Goal: Transaction & Acquisition: Subscribe to service/newsletter

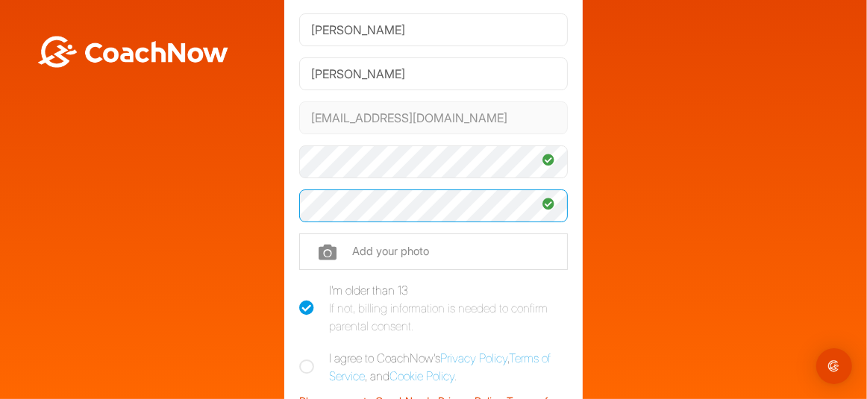
scroll to position [107, 0]
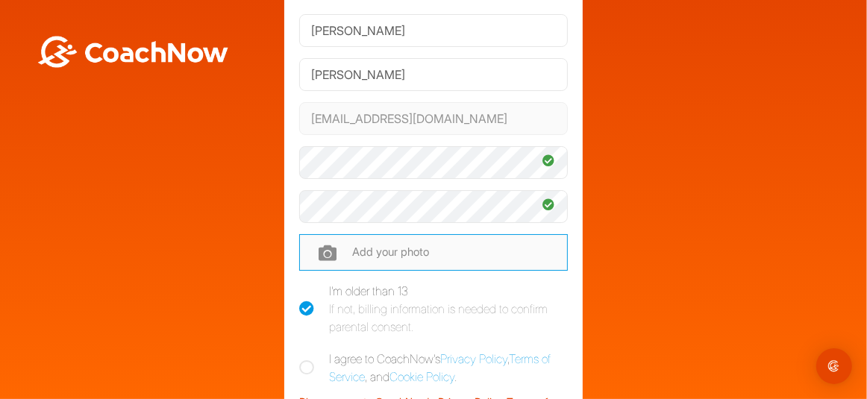
click at [398, 255] on input "file" at bounding box center [433, 252] width 269 height 36
type input "C:\fakepath\81EF344F0410290454.jpg"
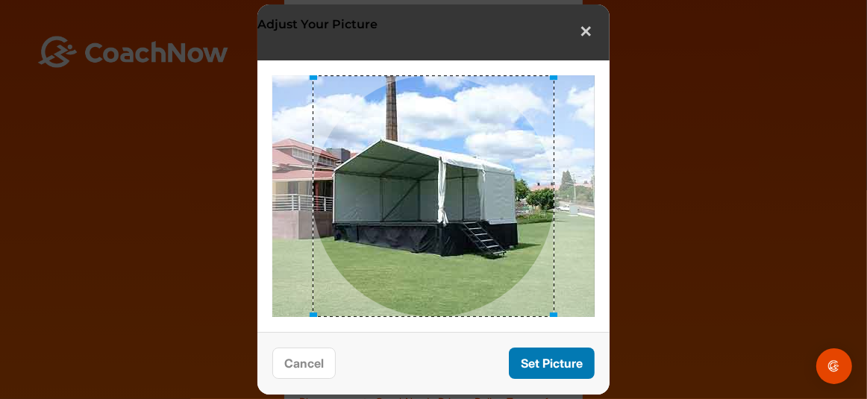
click at [557, 363] on button "Set Picture" at bounding box center [552, 364] width 86 height 32
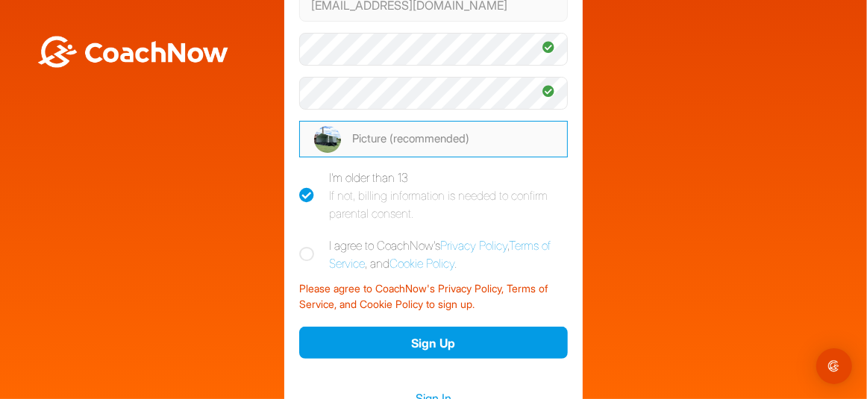
scroll to position [222, 0]
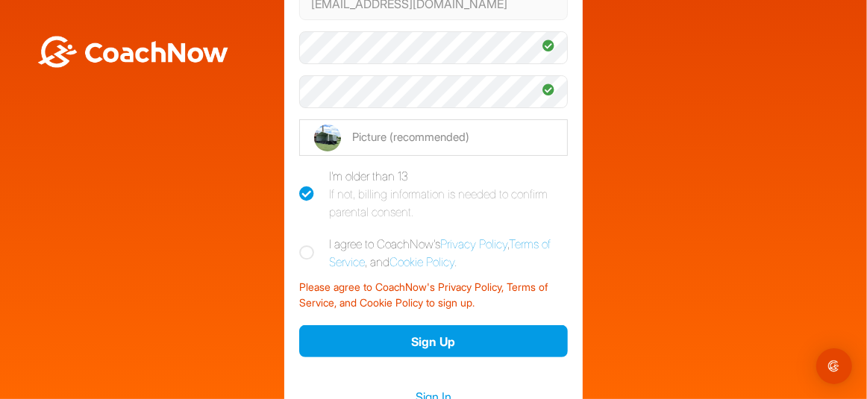
click at [306, 247] on icon at bounding box center [306, 253] width 15 height 15
click at [306, 245] on input "I agree to CoachNow's Privacy Policy , Terms of Service , and Cookie Policy ." at bounding box center [304, 240] width 10 height 10
checkbox input "true"
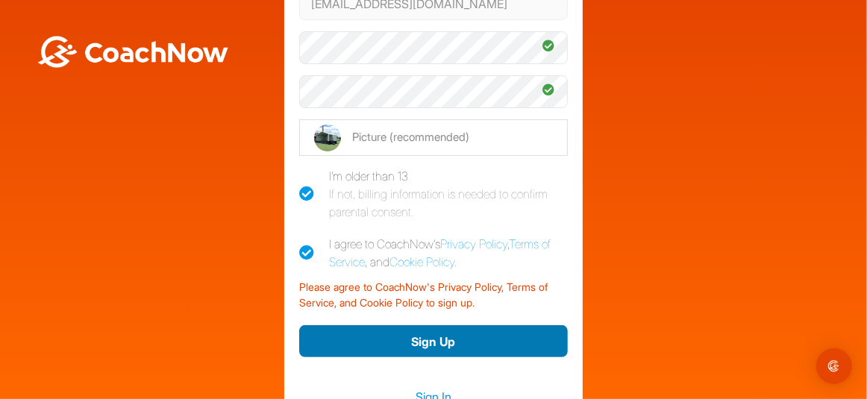
click at [425, 335] on button "Sign Up" at bounding box center [433, 341] width 269 height 32
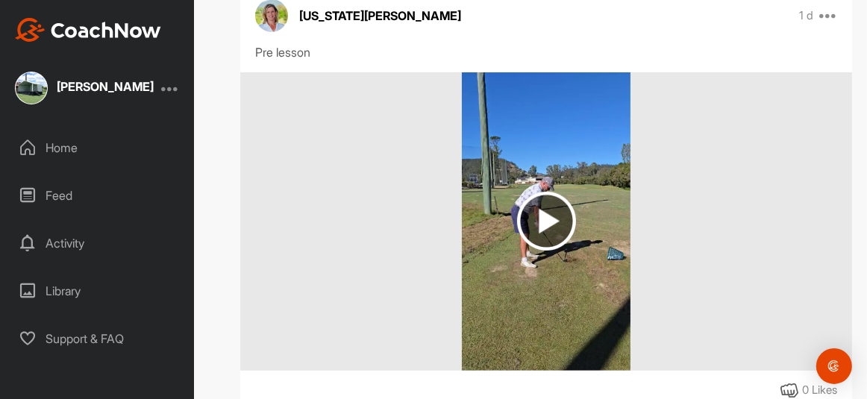
scroll to position [284, 0]
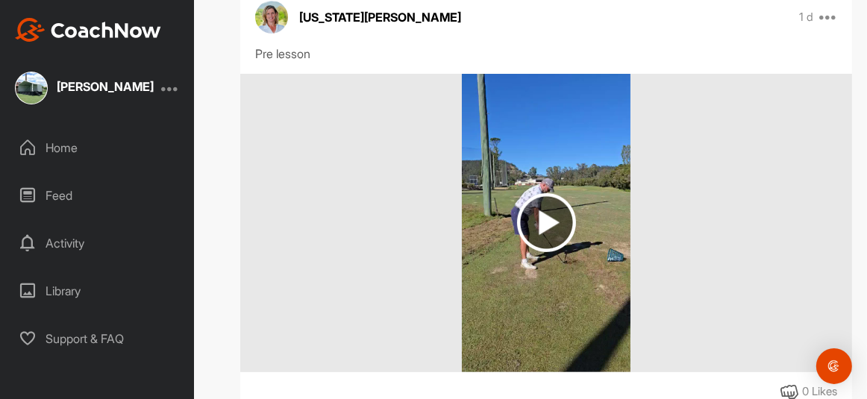
click at [544, 219] on img at bounding box center [546, 222] width 59 height 59
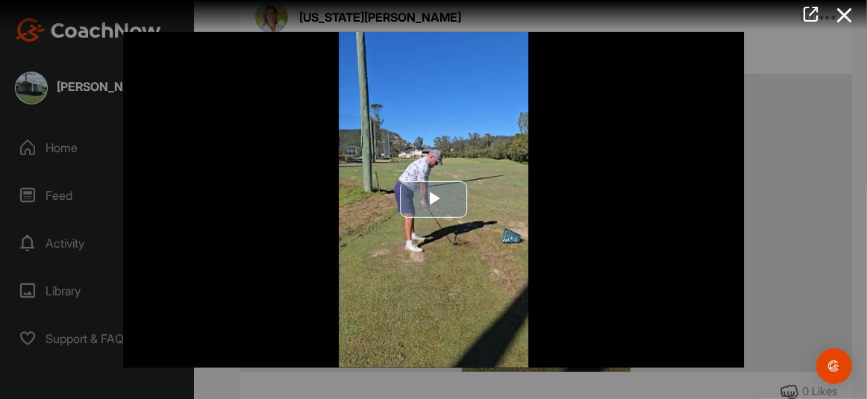
click at [434, 200] on span "Video Player" at bounding box center [434, 200] width 0 height 0
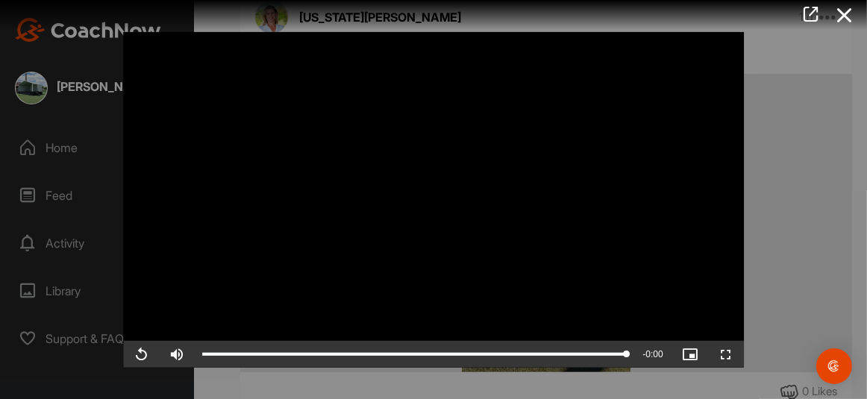
drag, startPoint x: 862, startPoint y: 127, endPoint x: 863, endPoint y: 160, distance: 33.6
click at [863, 160] on div at bounding box center [433, 199] width 867 height 399
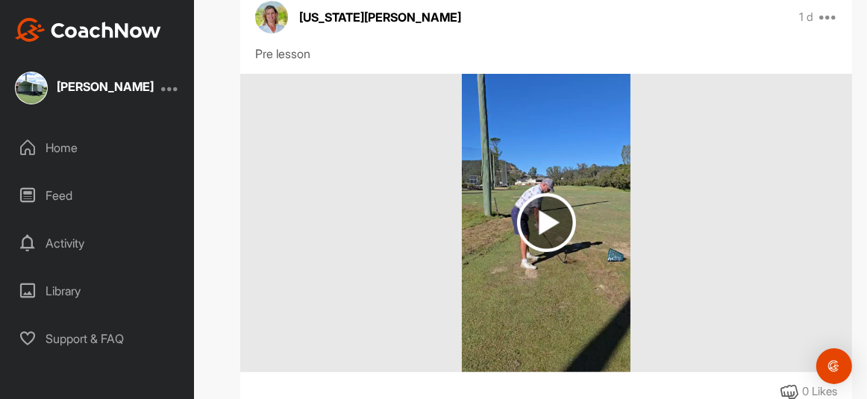
click at [543, 219] on img at bounding box center [546, 222] width 59 height 59
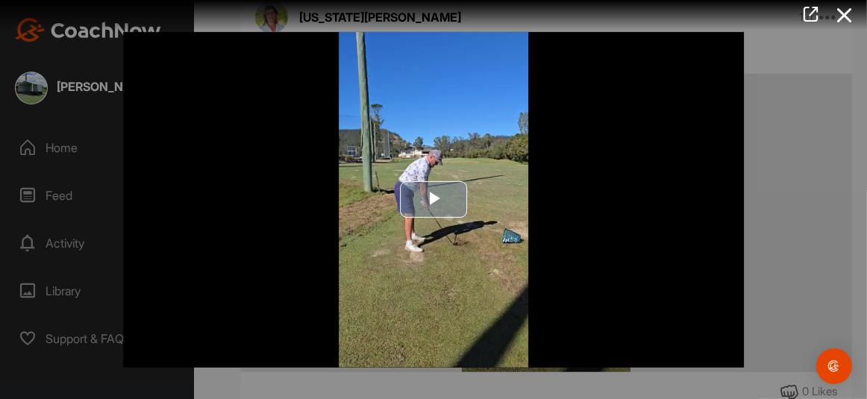
click at [434, 200] on span "Video Player" at bounding box center [434, 200] width 0 height 0
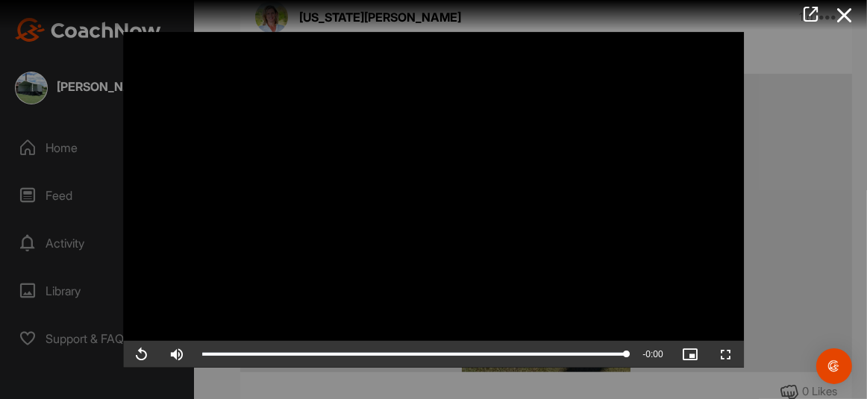
click at [763, 175] on div at bounding box center [433, 199] width 867 height 399
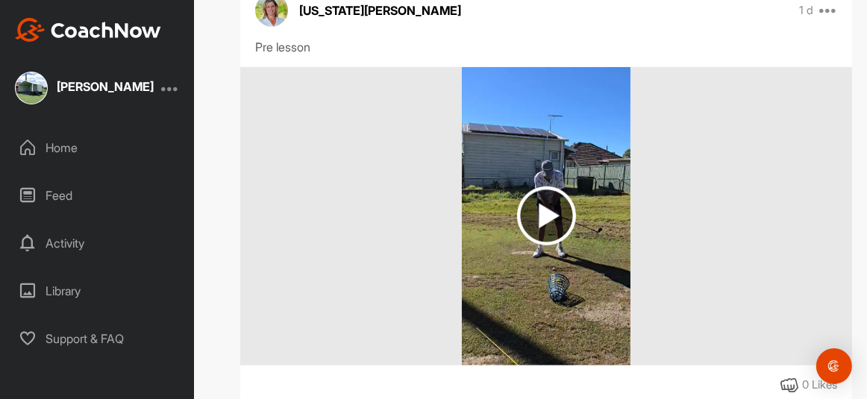
scroll to position [780, 0]
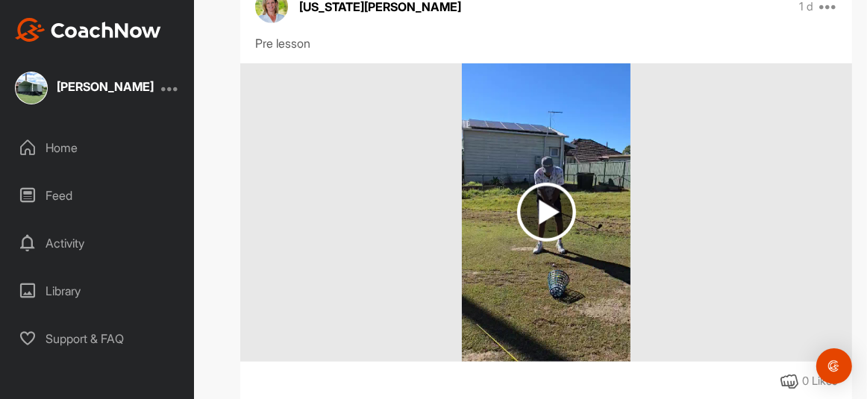
click at [545, 208] on img at bounding box center [546, 212] width 59 height 59
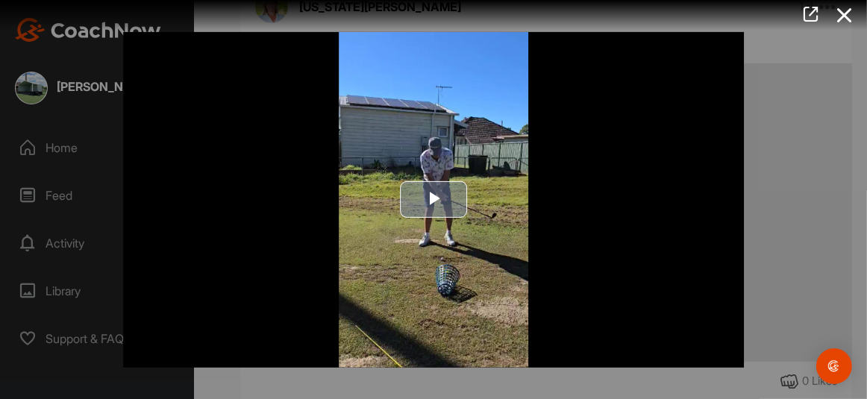
click at [434, 200] on span "Video Player" at bounding box center [434, 200] width 0 height 0
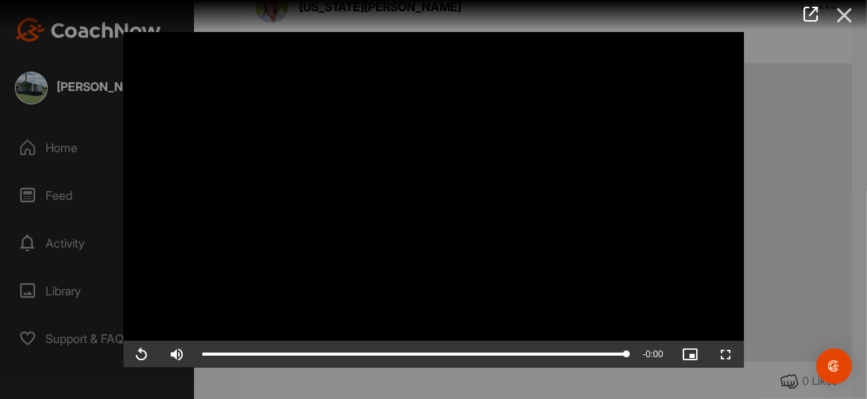
click at [842, 13] on icon at bounding box center [845, 15] width 34 height 28
